Goal: Task Accomplishment & Management: Manage account settings

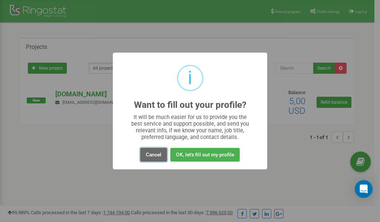
click at [158, 152] on button "Cancel" at bounding box center [153, 155] width 27 height 14
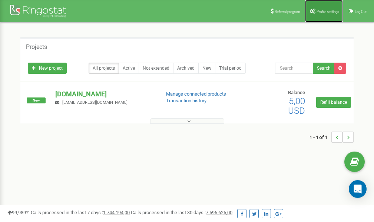
click at [319, 11] on span "Profile settings" at bounding box center [328, 12] width 23 height 4
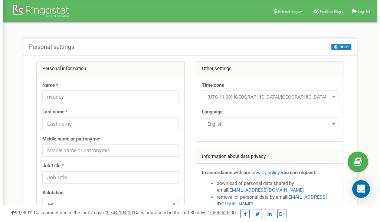
scroll to position [37, 0]
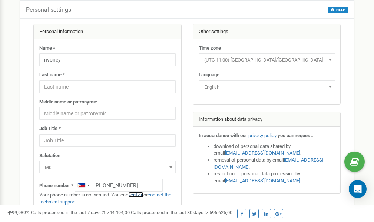
click at [139, 195] on link "verify it" at bounding box center [135, 195] width 15 height 6
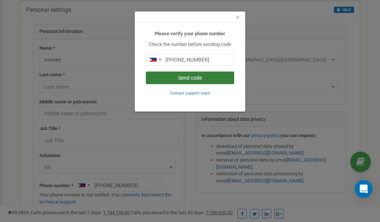
click at [189, 77] on button "Send code" at bounding box center [190, 78] width 88 height 13
